Goal: Task Accomplishment & Management: Manage account settings

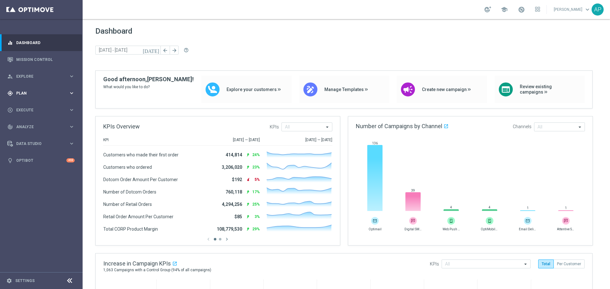
click at [31, 94] on span "Plan" at bounding box center [42, 94] width 52 height 4
click at [28, 108] on link "Target Groups" at bounding box center [42, 106] width 50 height 5
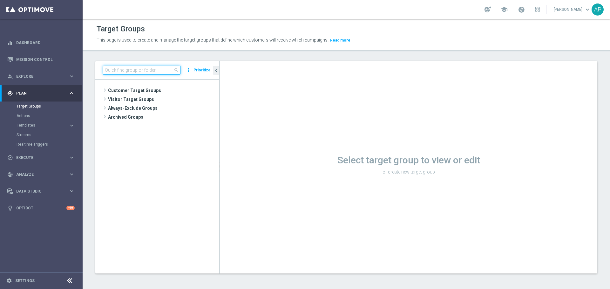
click at [122, 72] on input at bounding box center [142, 70] width 78 height 9
paste input "Staples_OMNI_Printers_Under 2yrs"
drag, startPoint x: 155, startPoint y: 71, endPoint x: 204, endPoint y: 71, distance: 48.6
click at [216, 76] on div "Staples_OMNI_Printers_Under 2yrs close more_vert Prioritize" at bounding box center [157, 70] width 124 height 19
click at [135, 70] on input "Staples_OMNI_Printers" at bounding box center [142, 70] width 78 height 9
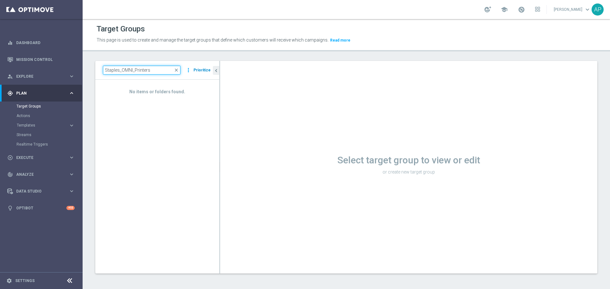
drag, startPoint x: 136, startPoint y: 70, endPoint x: 201, endPoint y: 70, distance: 65.5
click at [201, 70] on div "Staples_OMNI_Printers close more_vert Prioritize" at bounding box center [157, 70] width 109 height 9
type input "Staples_OMNI_HP"
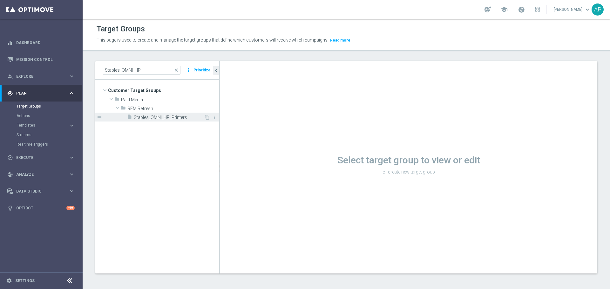
click at [164, 119] on span "Staples_OMNI_HP_Printers" at bounding box center [169, 117] width 70 height 5
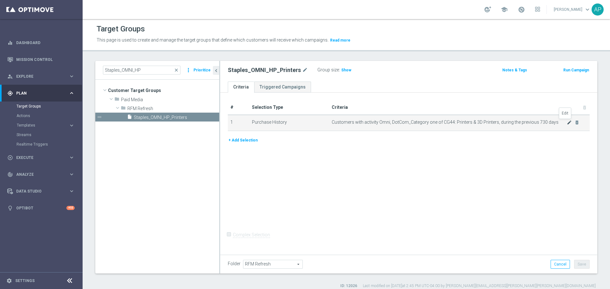
click at [567, 122] on icon "mode_edit" at bounding box center [569, 122] width 5 height 5
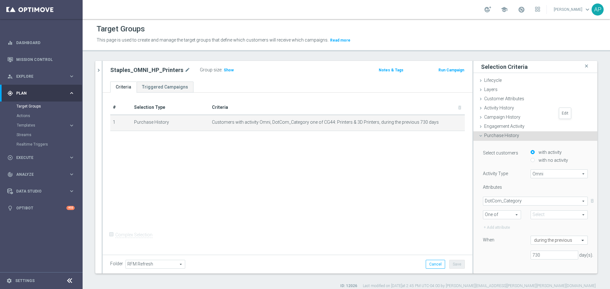
type input "CG44: Printers & 3D Printers"
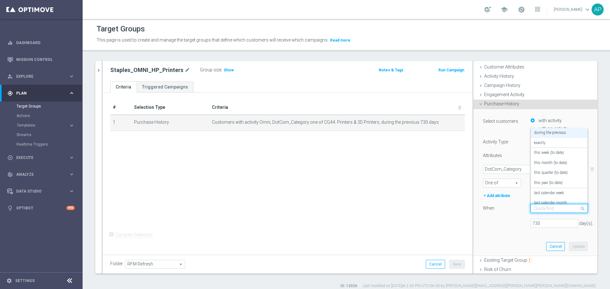
click at [535, 205] on div "Quick find during the previous" at bounding box center [559, 208] width 57 height 9
click at [506, 224] on div "730 day(s)." at bounding box center [535, 223] width 114 height 9
click at [558, 208] on input "text" at bounding box center [552, 209] width 37 height 6
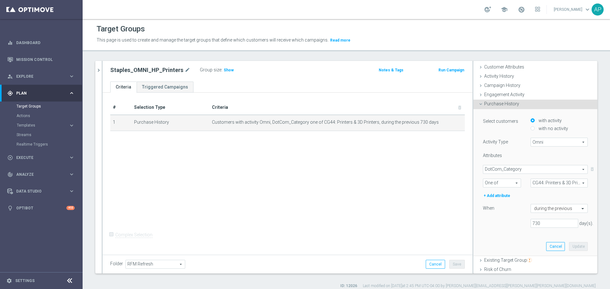
click at [493, 244] on div "Select customers with activity with no activity Activity Type Omni Omni arrow_d…" at bounding box center [535, 182] width 114 height 147
click at [580, 208] on span at bounding box center [584, 209] width 8 height 6
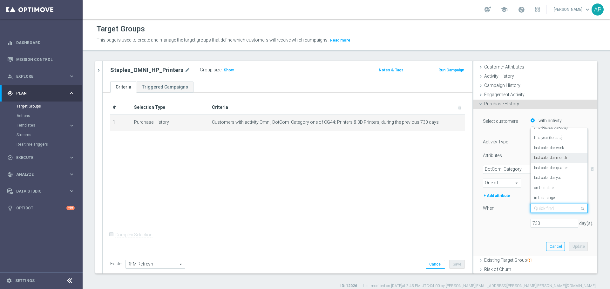
scroll to position [46, 0]
click at [548, 200] on div "in this range" at bounding box center [559, 198] width 50 height 10
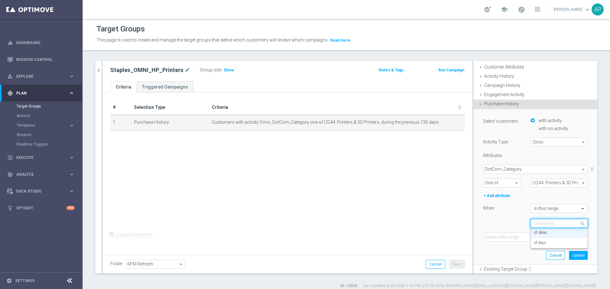
click at [541, 222] on input "text" at bounding box center [552, 224] width 37 height 6
click at [536, 241] on label "of days" at bounding box center [540, 243] width 12 height 5
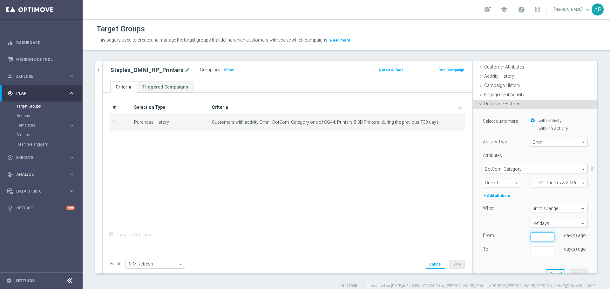
click at [536, 241] on input "number" at bounding box center [543, 237] width 24 height 9
type input "731"
click at [539, 254] on input "number" at bounding box center [543, 251] width 24 height 9
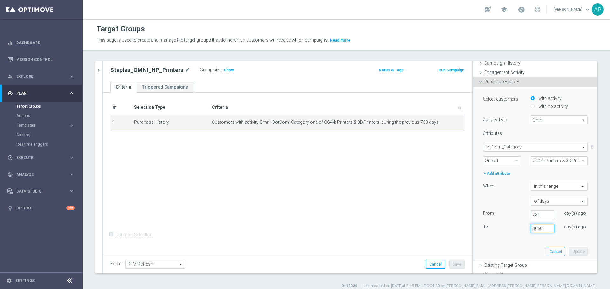
scroll to position [64, 0]
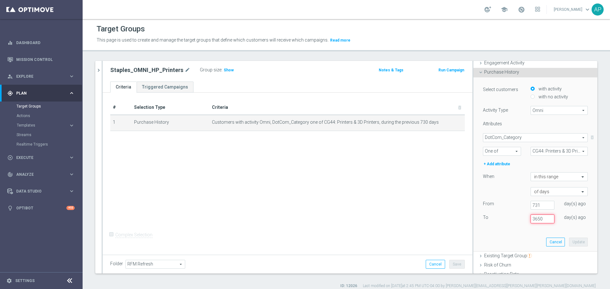
drag, startPoint x: 538, startPoint y: 219, endPoint x: 514, endPoint y: 216, distance: 24.0
click at [514, 216] on div "To [DATE]" at bounding box center [535, 219] width 114 height 9
type input "731"
drag, startPoint x: 529, startPoint y: 208, endPoint x: 517, endPoint y: 209, distance: 12.7
click at [517, 208] on div "From [DATE]" at bounding box center [535, 205] width 114 height 9
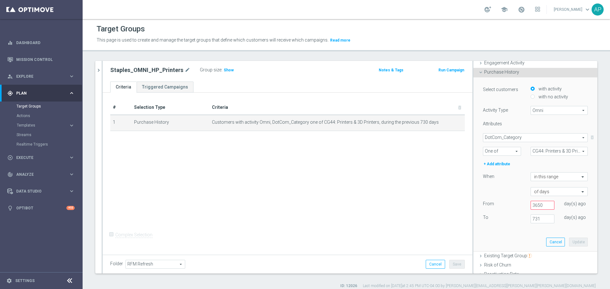
click at [528, 234] on div "Select customers with activity with no activity Activity Type Omni Omni arrow_d…" at bounding box center [535, 165] width 114 height 174
click at [535, 210] on div "From [DATE] To [DATE]" at bounding box center [535, 214] width 114 height 27
click at [535, 208] on input "3650" at bounding box center [543, 205] width 24 height 9
click at [559, 216] on div "day(s) ago" at bounding box center [575, 218] width 33 height 6
click at [535, 202] on input "365" at bounding box center [543, 205] width 24 height 9
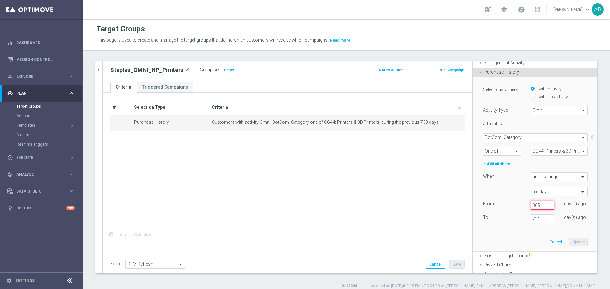
click at [535, 202] on input "365" at bounding box center [543, 205] width 24 height 9
drag, startPoint x: 535, startPoint y: 206, endPoint x: 516, endPoint y: 204, distance: 19.7
click at [516, 204] on div "From [DATE]" at bounding box center [535, 205] width 114 height 9
type input "1"
click at [560, 220] on div "day(s) ago" at bounding box center [575, 218] width 33 height 6
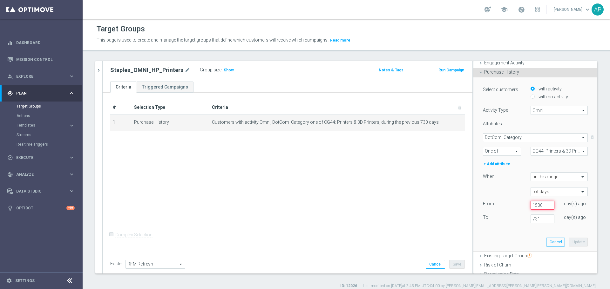
drag, startPoint x: 535, startPoint y: 205, endPoint x: 524, endPoint y: 203, distance: 11.2
click at [531, 203] on input "1500" at bounding box center [543, 205] width 24 height 9
click at [489, 235] on div "Select customers with activity with no activity Activity Type Omni Omni arrow_d…" at bounding box center [535, 165] width 114 height 174
click at [541, 205] on input "1001" at bounding box center [543, 205] width 24 height 9
type input "1000"
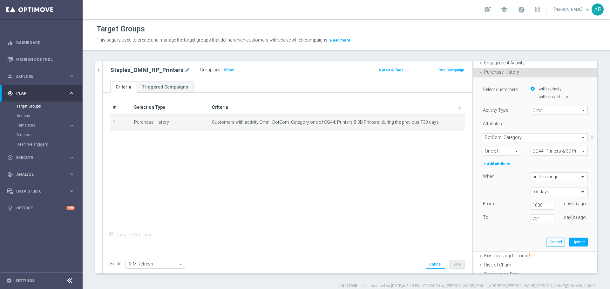
click at [505, 237] on div "Select customers with activity with no activity Activity Type Omni Omni arrow_d…" at bounding box center [535, 165] width 114 height 174
click at [542, 174] on input "text" at bounding box center [552, 177] width 37 height 6
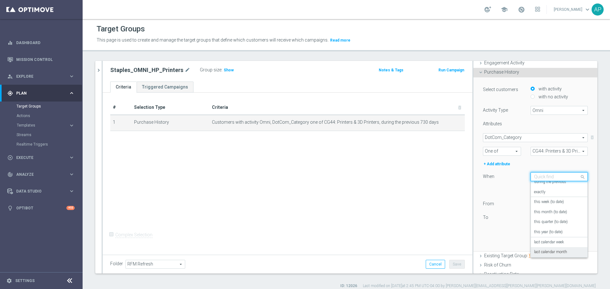
scroll to position [0, 0]
click at [548, 188] on label "during the previous" at bounding box center [550, 186] width 32 height 5
click at [580, 176] on span at bounding box center [584, 177] width 8 height 9
click at [551, 252] on div "in this range" at bounding box center [559, 251] width 50 height 10
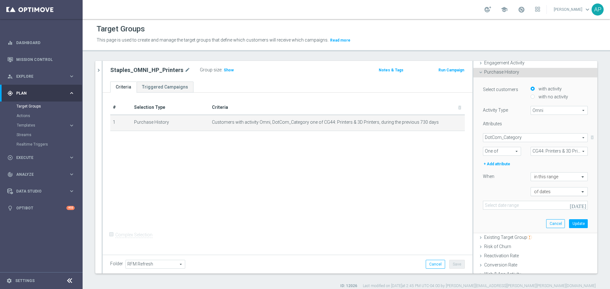
click at [543, 190] on input "text" at bounding box center [552, 192] width 37 height 6
click at [541, 212] on div "of days" at bounding box center [559, 212] width 50 height 10
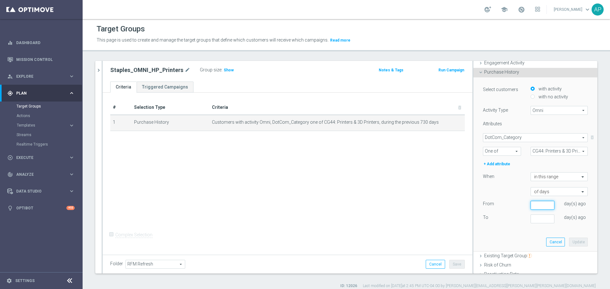
click at [531, 205] on input "number" at bounding box center [543, 205] width 24 height 9
type input "1000"
click at [531, 222] on input "number" at bounding box center [543, 219] width 24 height 9
type input "731"
click at [448, 227] on div "# Selection Type Criteria delete_forever 1 Purchase History Customers with acti…" at bounding box center [288, 173] width 370 height 160
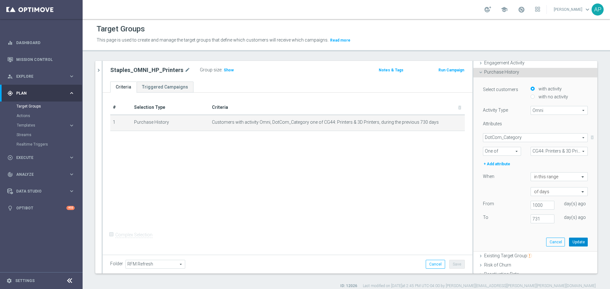
click at [573, 241] on button "Update" at bounding box center [578, 242] width 19 height 9
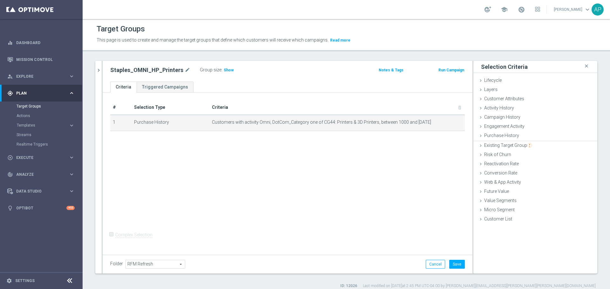
scroll to position [0, 0]
click at [494, 98] on span "Customer Attributes" at bounding box center [504, 98] width 40 height 5
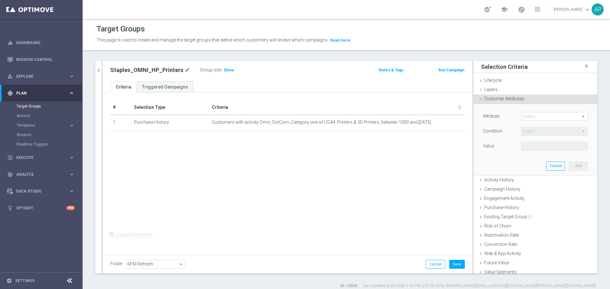
click at [389, 132] on div "# Selection Type Criteria delete_forever 1 Purchase History Customers with acti…" at bounding box center [288, 118] width 364 height 36
click at [537, 115] on span at bounding box center [554, 116] width 66 height 8
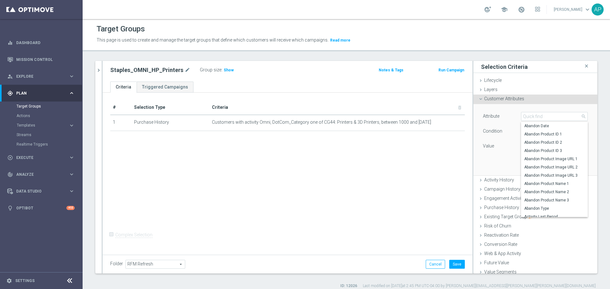
click at [449, 156] on div "# Selection Type Criteria delete_forever 1 Purchase History Customers with acti…" at bounding box center [288, 173] width 370 height 160
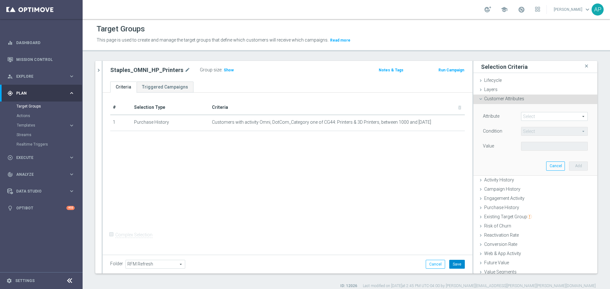
click at [450, 263] on button "Save" at bounding box center [457, 264] width 16 height 9
